Goal: Task Accomplishment & Management: Manage account settings

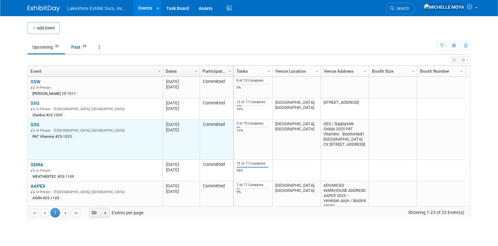
scroll to position [192, 0]
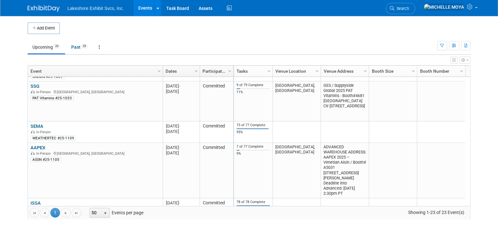
click at [41, 146] on link "AAPEX" at bounding box center [37, 148] width 15 height 6
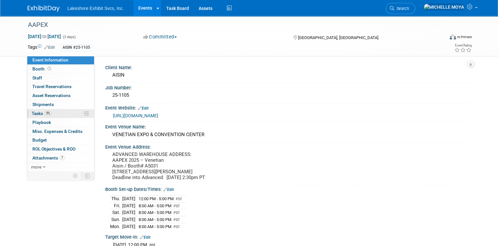
click at [56, 112] on link "9% Tasks 9%" at bounding box center [60, 113] width 67 height 9
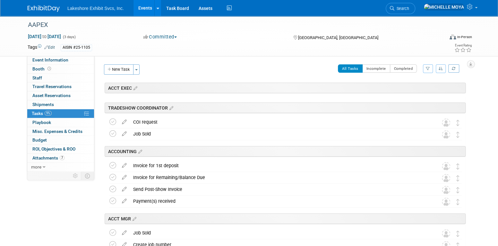
drag, startPoint x: 429, startPoint y: 69, endPoint x: 426, endPoint y: 71, distance: 3.3
click at [428, 69] on icon "button" at bounding box center [427, 69] width 4 height 4
drag, startPoint x: 414, startPoint y: 90, endPoint x: 412, endPoint y: 93, distance: 3.5
click at [414, 90] on select "-- Select Assignee -- All unassigned tasks Assigned to me Amanda Koss Dave Desa…" at bounding box center [400, 89] width 53 height 9
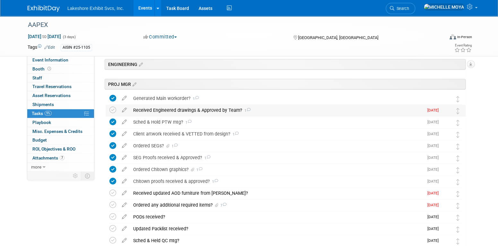
scroll to position [128, 0]
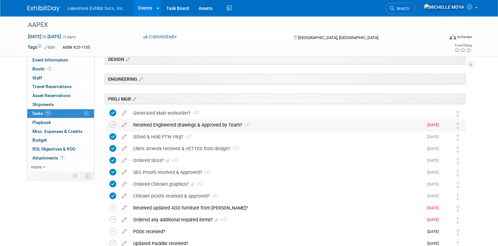
click at [185, 122] on div "Received Engineered drawings & Approved by Team? 1" at bounding box center [276, 125] width 293 height 11
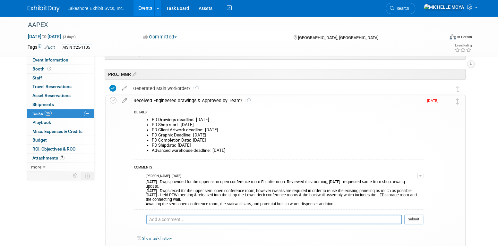
scroll to position [224, 0]
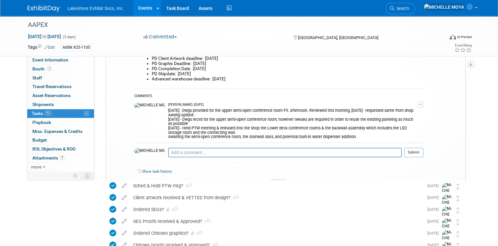
click at [421, 104] on button "button" at bounding box center [420, 104] width 6 height 6
click at [398, 113] on link "Edit Comment" at bounding box center [397, 113] width 51 height 9
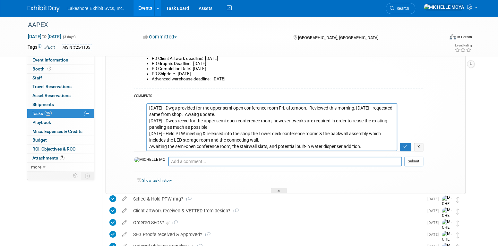
click at [149, 105] on textarea "10.06.25 - Dwgs provided for the upper semi-open conference room Fri. afternoon…" at bounding box center [271, 127] width 251 height 48
type textarea "10.07.25 - Officially 'released' semi-open conf rm dwgs into shop, per convo w/…"
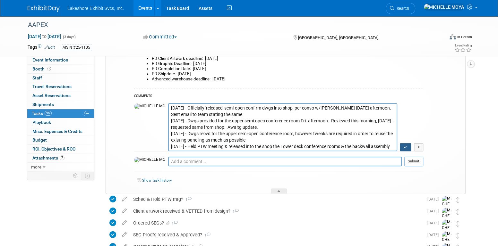
click at [404, 145] on icon "button" at bounding box center [405, 147] width 4 height 4
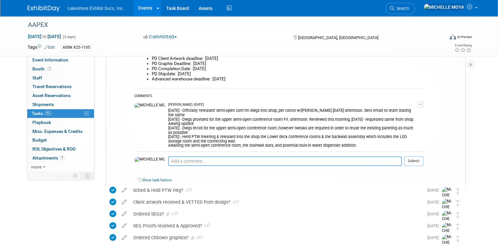
click at [420, 103] on button "button" at bounding box center [420, 104] width 6 height 6
click at [401, 113] on link "Edit Comment" at bounding box center [397, 113] width 51 height 9
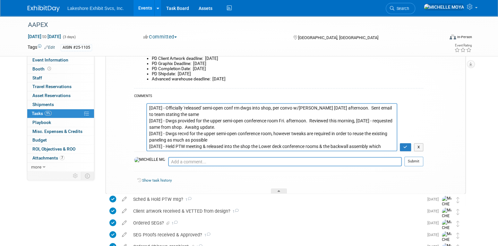
click at [148, 108] on textarea "10.07.25 - Officially 'released' semi-open conf rm dwgs into shop, per convo w/…" at bounding box center [271, 127] width 251 height 48
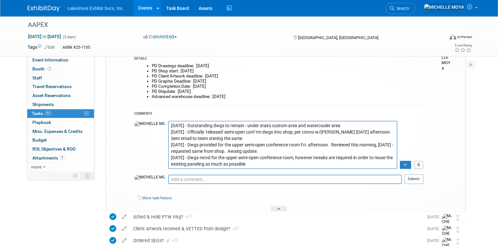
scroll to position [192, 0]
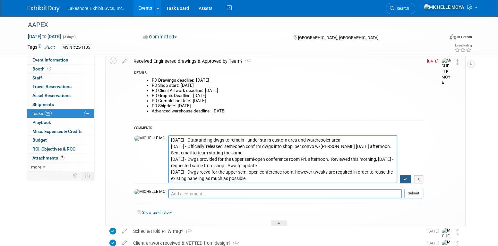
type textarea "10.07.25 - Outstanding dwgs to remain - under stairs custom area and watercoole…"
click at [404, 175] on button "button" at bounding box center [404, 179] width 11 height 8
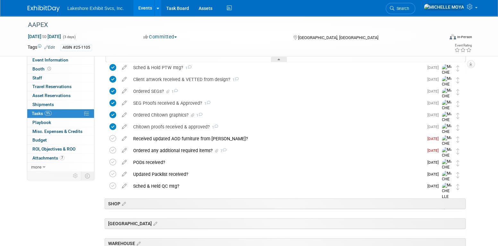
scroll to position [353, 0]
